Goal: Navigation & Orientation: Find specific page/section

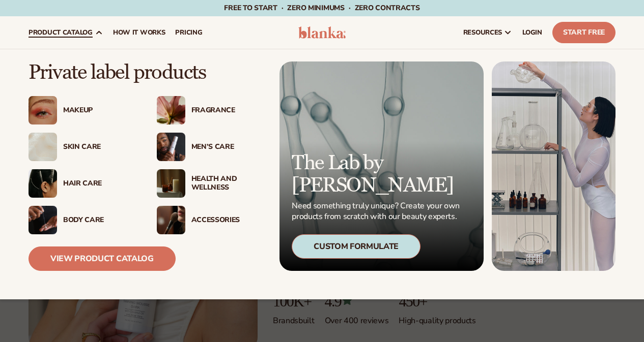
click at [88, 31] on span "product catalog" at bounding box center [60, 32] width 64 height 8
click at [76, 211] on div "Body Care" at bounding box center [82, 220] width 108 height 28
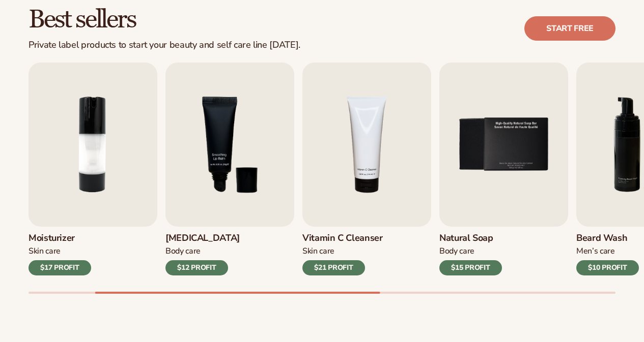
scroll to position [306, 0]
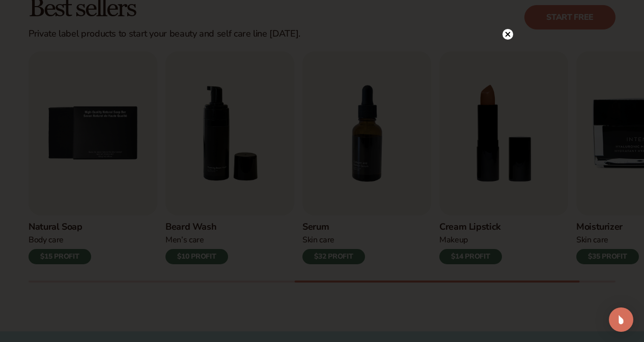
click at [512, 34] on circle at bounding box center [507, 34] width 11 height 11
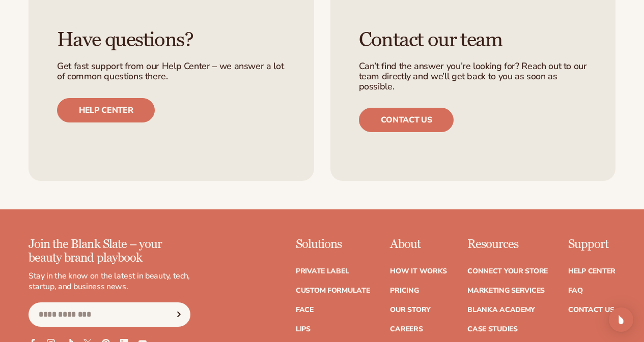
scroll to position [1739, 0]
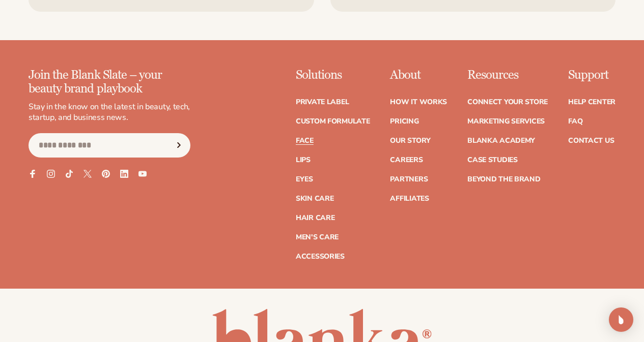
click at [296, 141] on link "Face" at bounding box center [305, 140] width 18 height 7
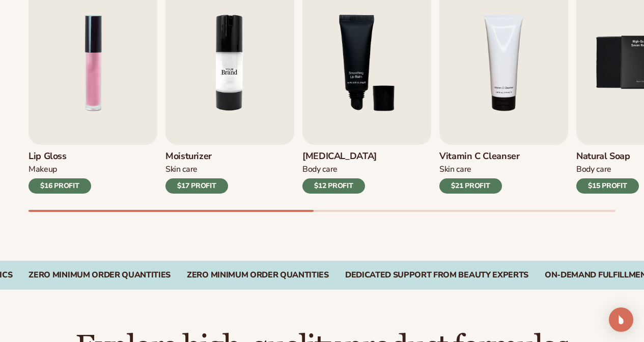
scroll to position [378, 0]
